Goal: Find contact information: Find contact information

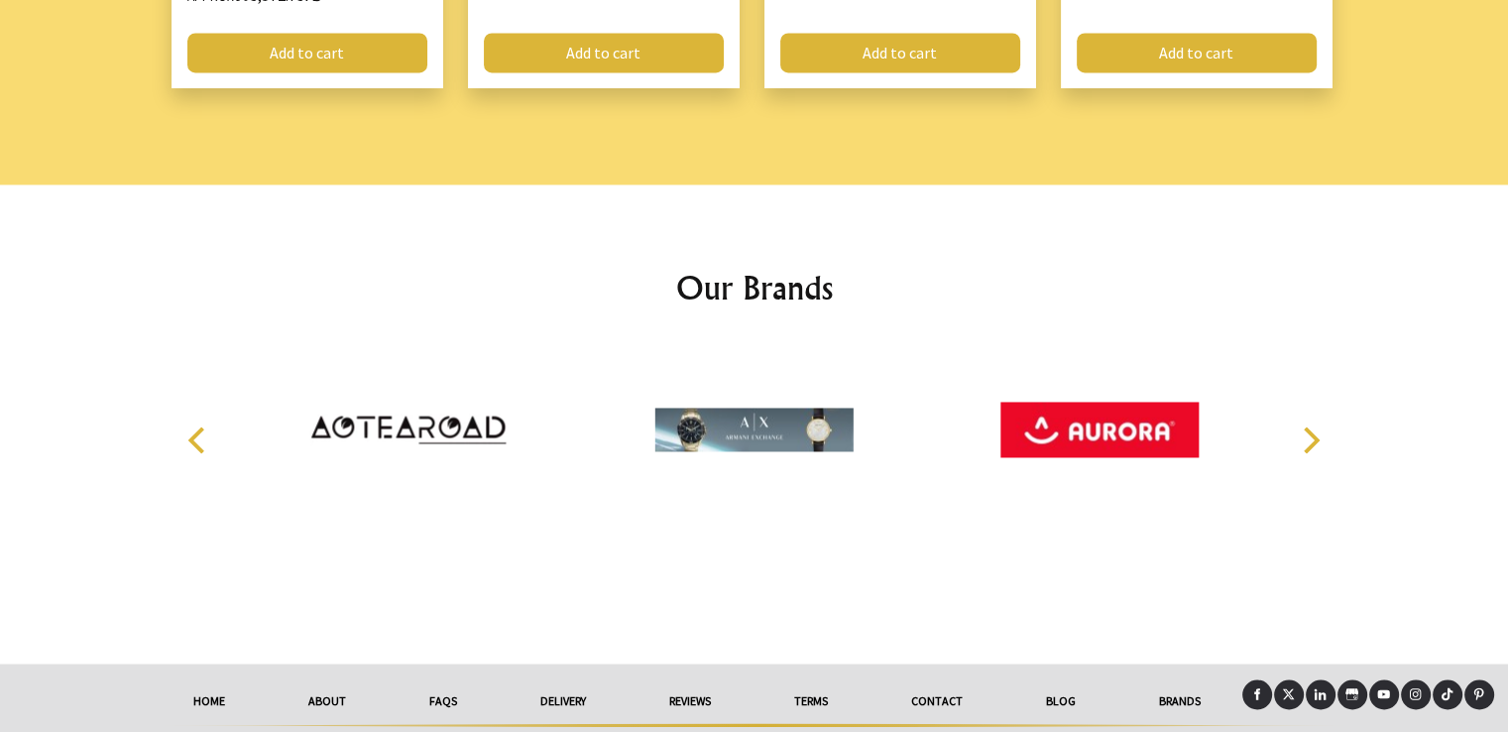
click at [927, 679] on link "Contact" at bounding box center [936, 701] width 135 height 44
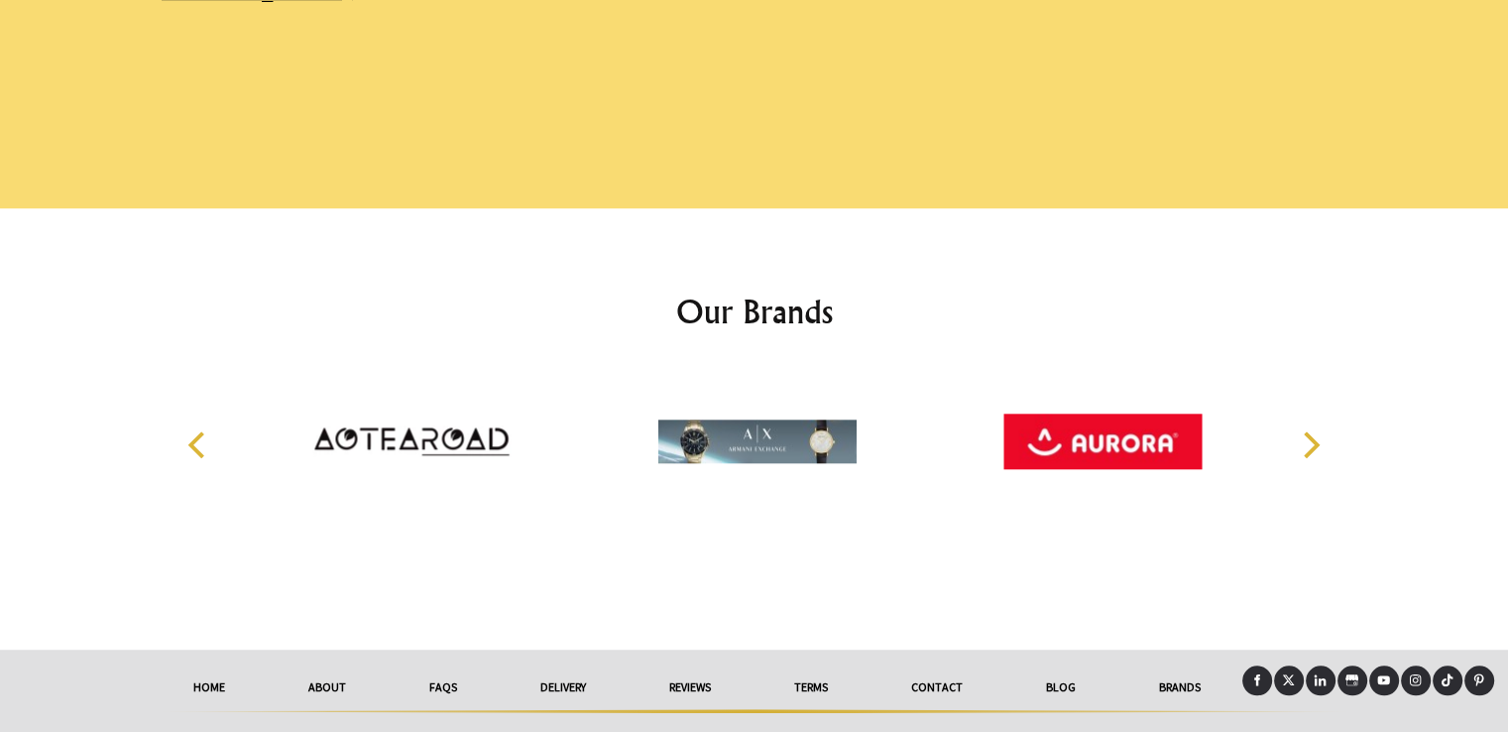
scroll to position [1598, 0]
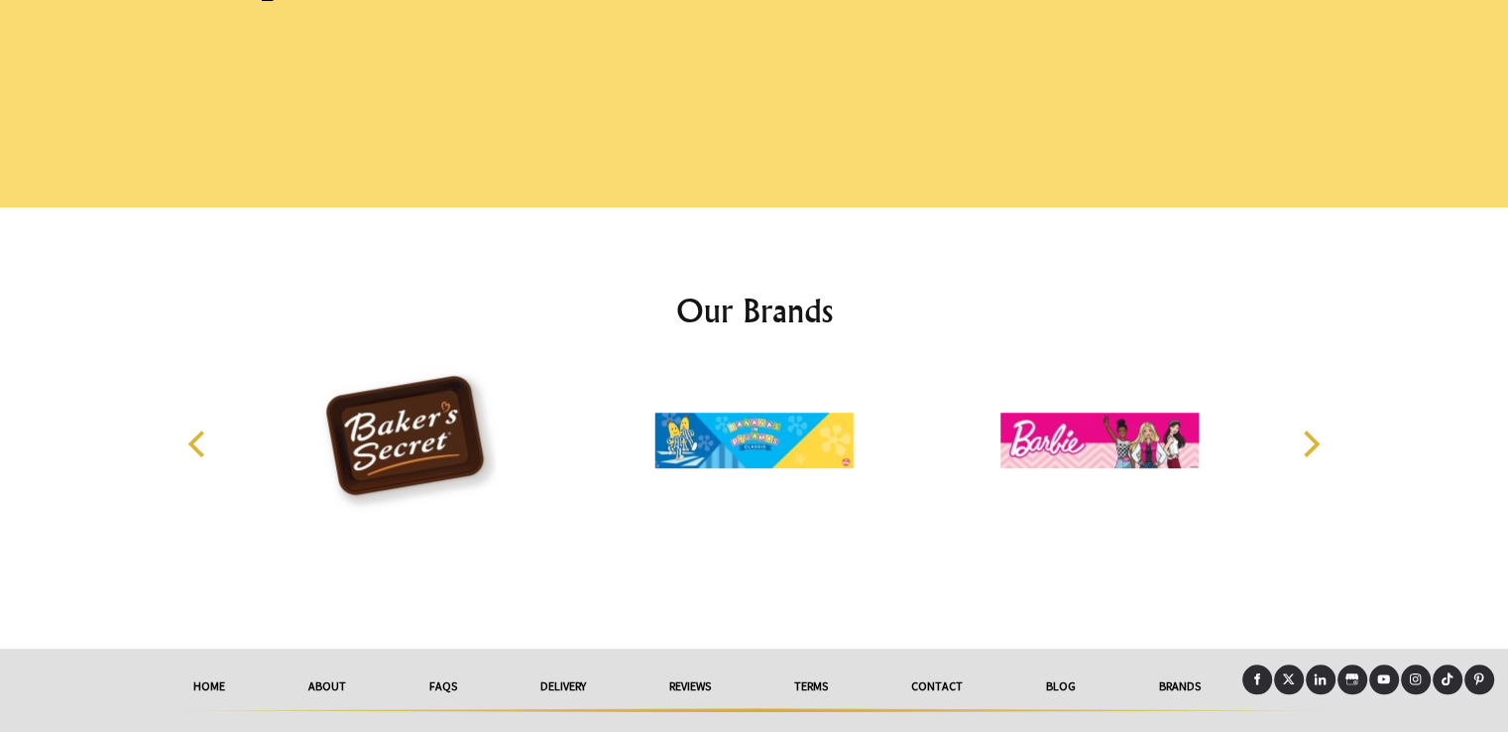
click at [213, 664] on link "HOME" at bounding box center [209, 686] width 115 height 44
